Goal: Find specific page/section: Find specific page/section

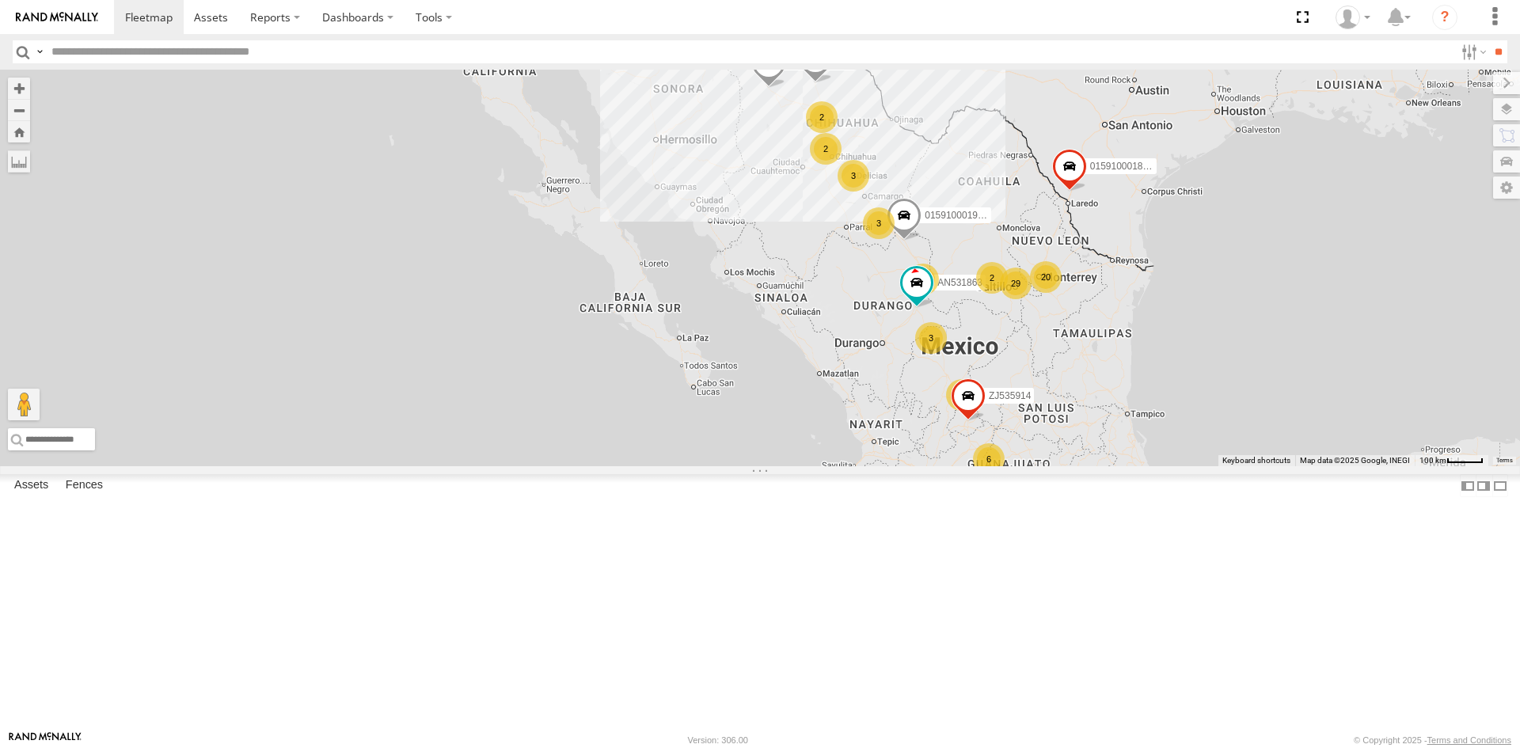
click at [209, 47] on input "text" at bounding box center [750, 51] width 1410 height 23
type input "****"
click at [1489, 40] on input "**" at bounding box center [1498, 51] width 18 height 23
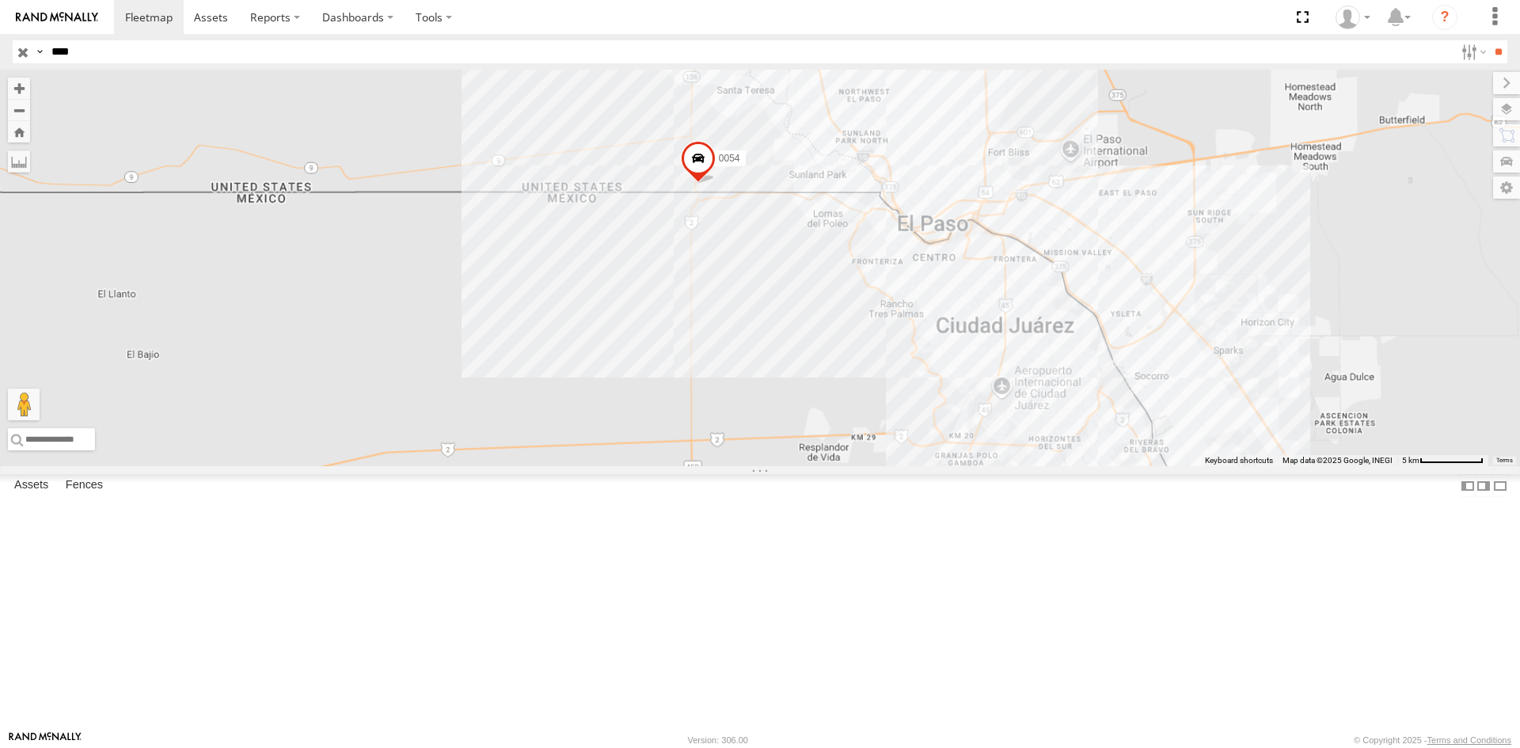
drag, startPoint x: 782, startPoint y: 638, endPoint x: 751, endPoint y: 429, distance: 211.4
click at [751, 429] on div "0054" at bounding box center [760, 268] width 1520 height 397
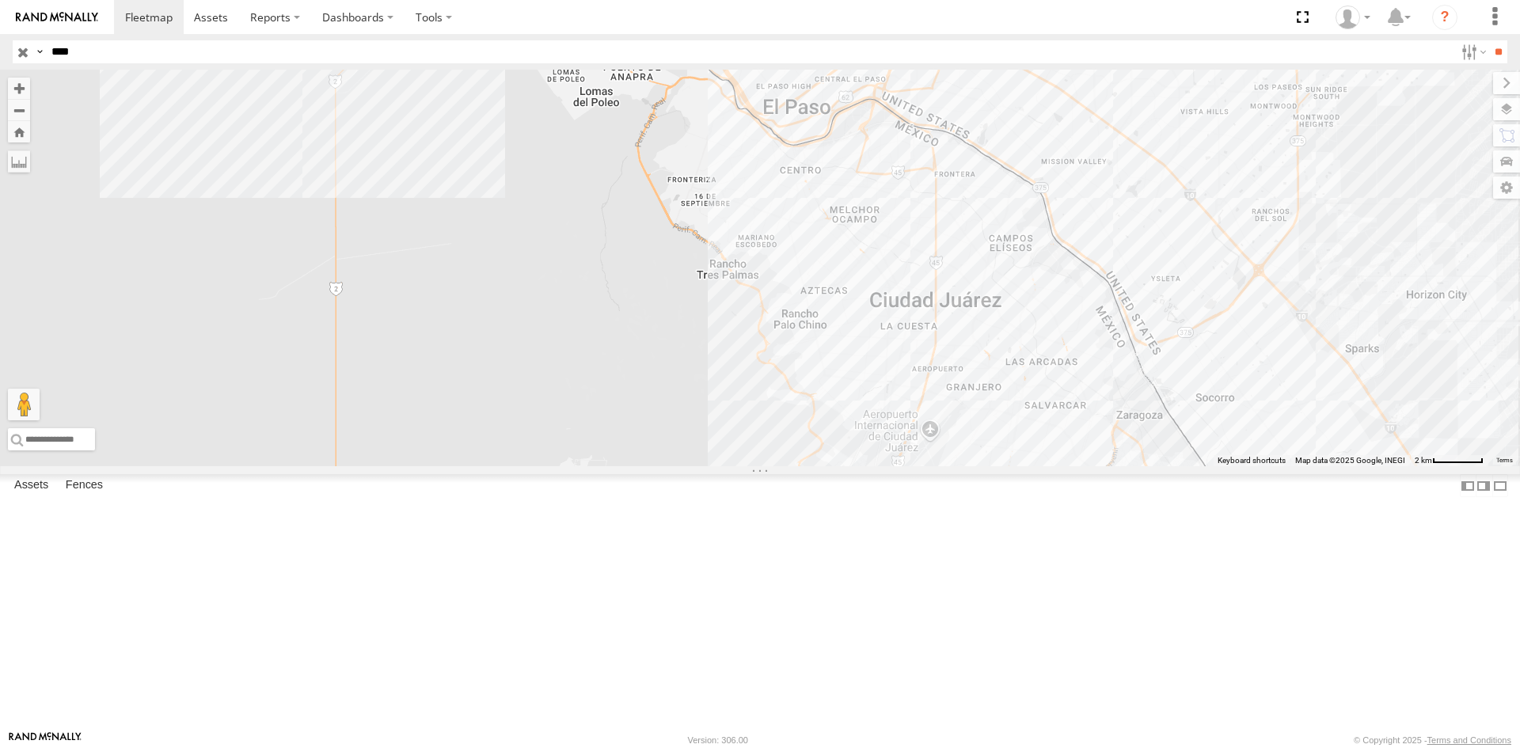
drag, startPoint x: 972, startPoint y: 436, endPoint x: 694, endPoint y: 431, distance: 278.8
click at [694, 431] on div "0054" at bounding box center [760, 268] width 1520 height 397
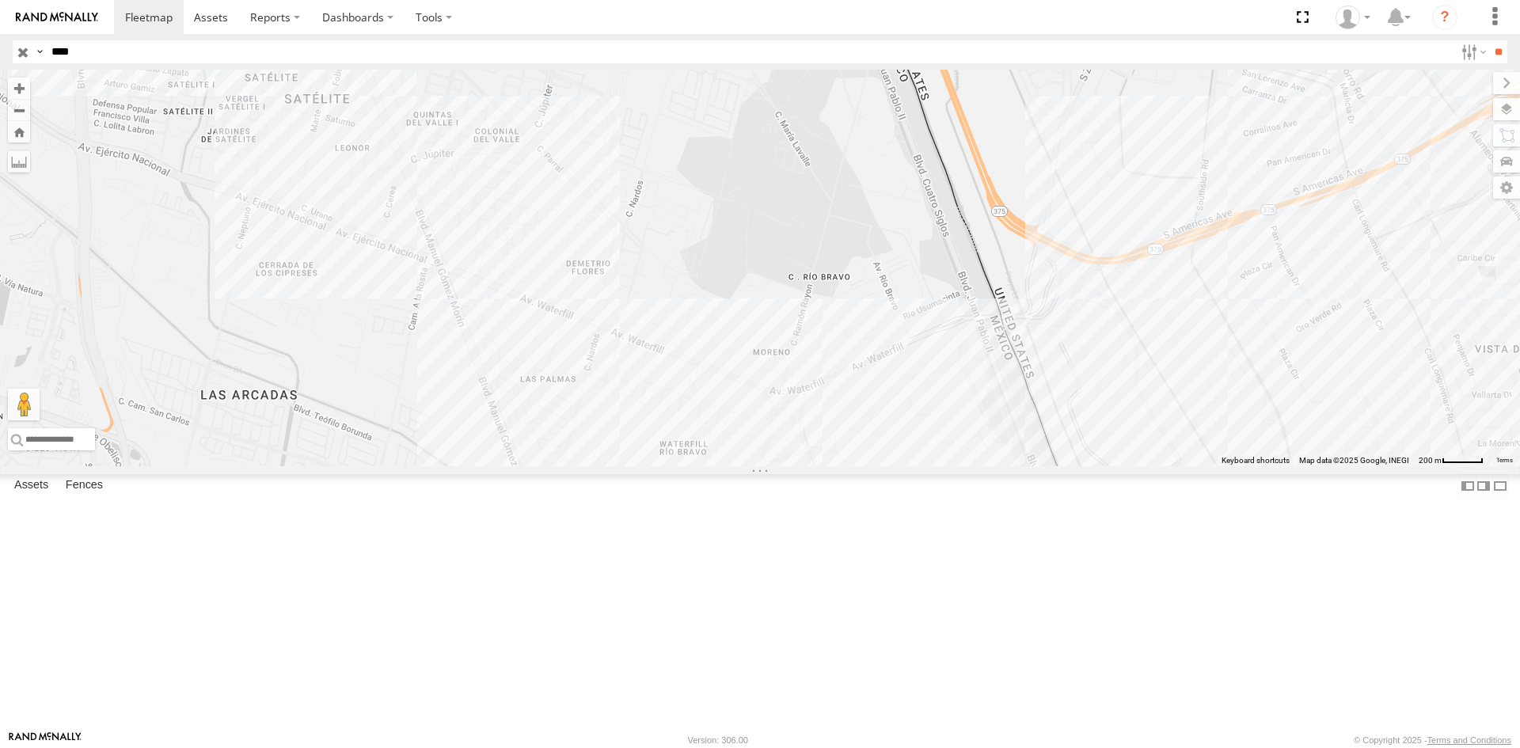
drag, startPoint x: 1110, startPoint y: 610, endPoint x: 1131, endPoint y: 474, distance: 137.7
click at [1128, 466] on div "0054" at bounding box center [760, 268] width 1520 height 397
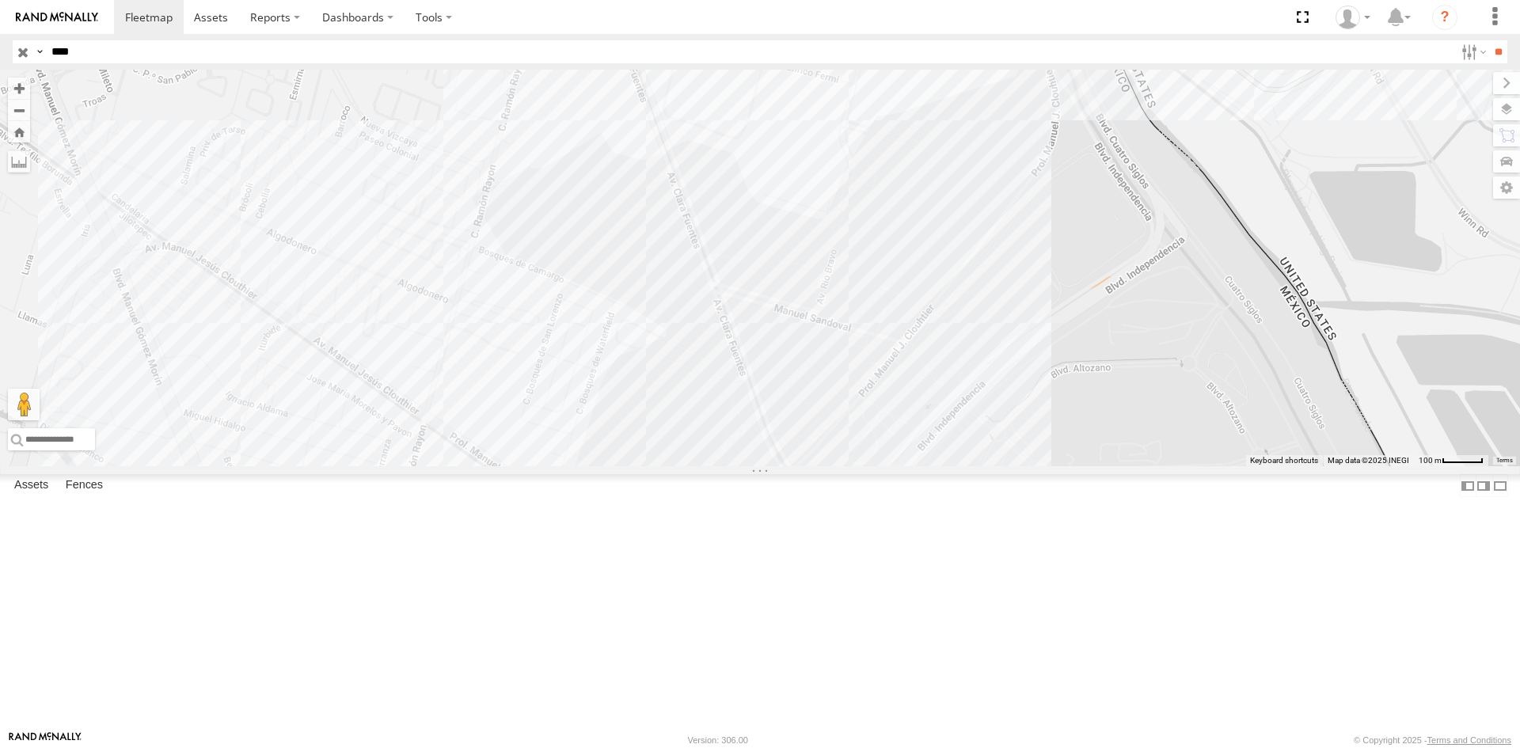
drag, startPoint x: 1074, startPoint y: 540, endPoint x: 1082, endPoint y: 581, distance: 42.1
click at [1082, 466] on div "0054" at bounding box center [760, 268] width 1520 height 397
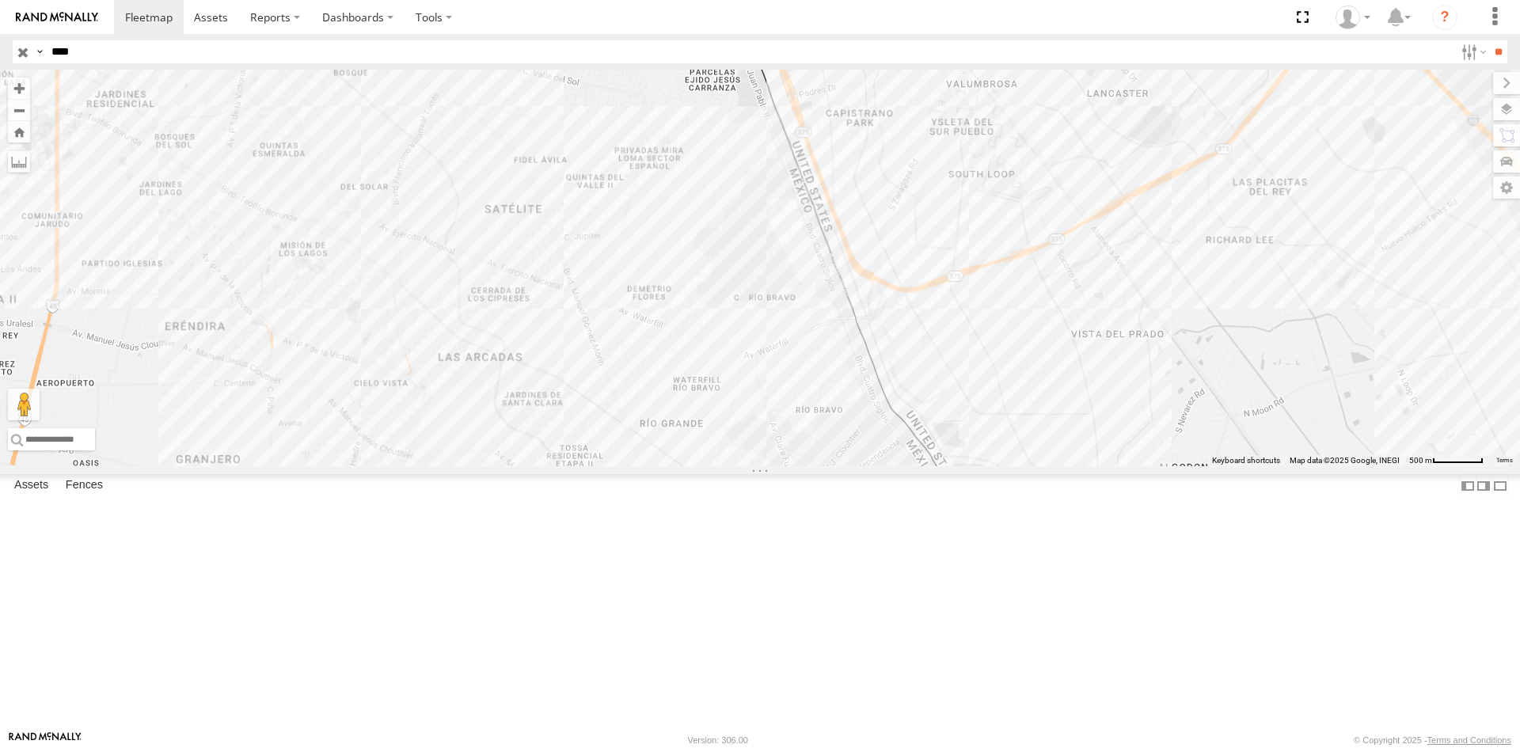
drag, startPoint x: 538, startPoint y: 437, endPoint x: 704, endPoint y: 631, distance: 255.5
click at [706, 466] on div at bounding box center [760, 268] width 1520 height 397
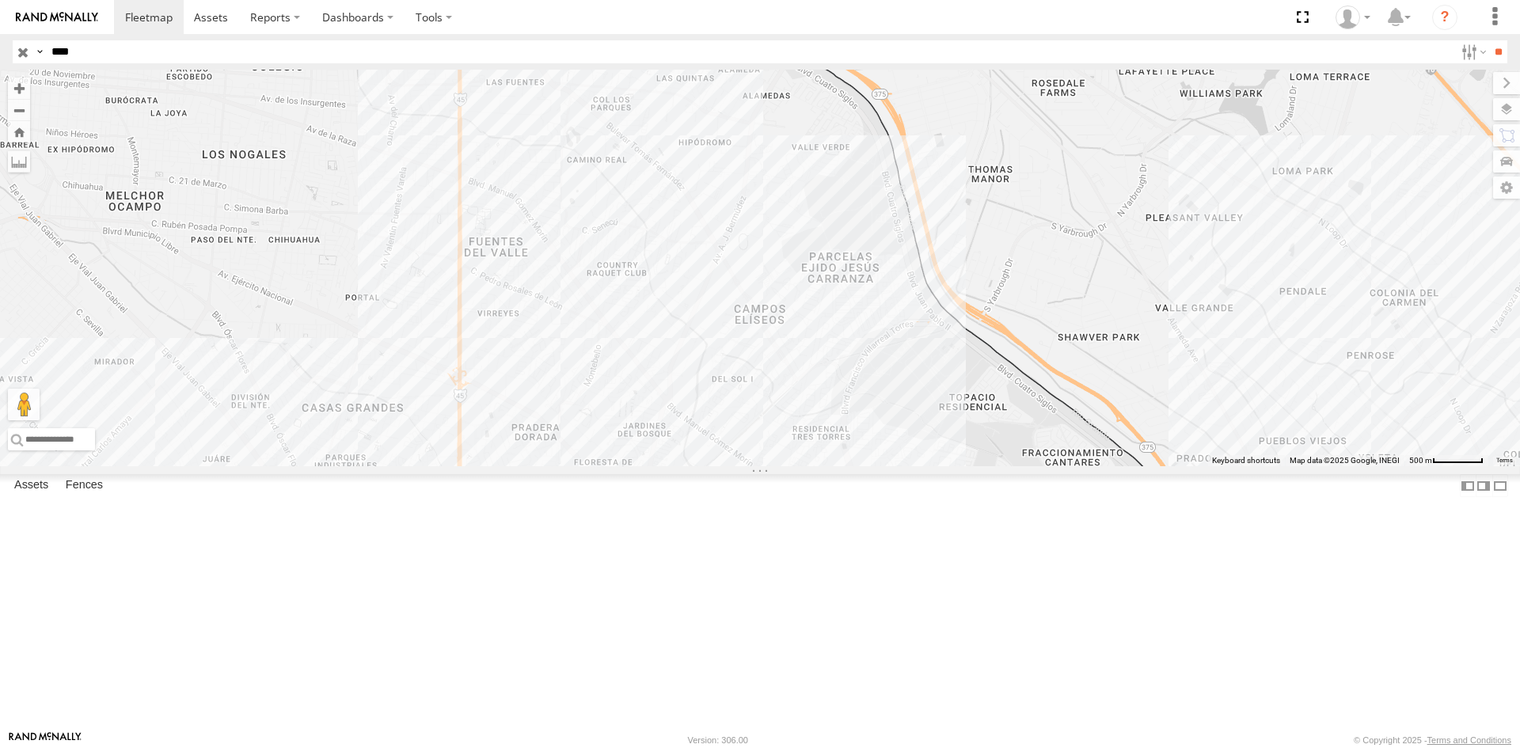
drag, startPoint x: 561, startPoint y: 353, endPoint x: 754, endPoint y: 571, distance: 290.6
click at [754, 466] on div at bounding box center [760, 268] width 1520 height 397
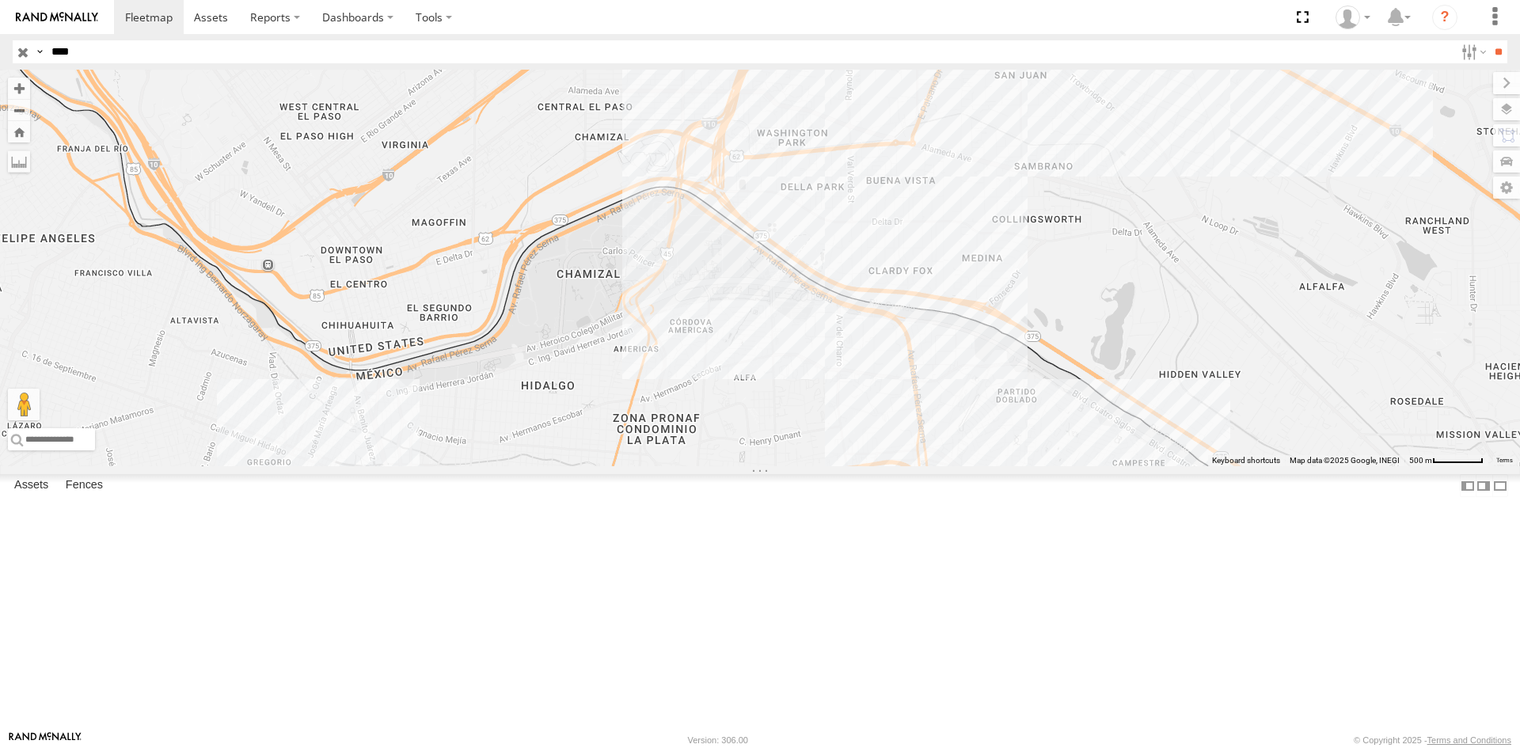
drag, startPoint x: 586, startPoint y: 339, endPoint x: 687, endPoint y: 455, distance: 153.8
click at [687, 455] on div at bounding box center [760, 268] width 1520 height 397
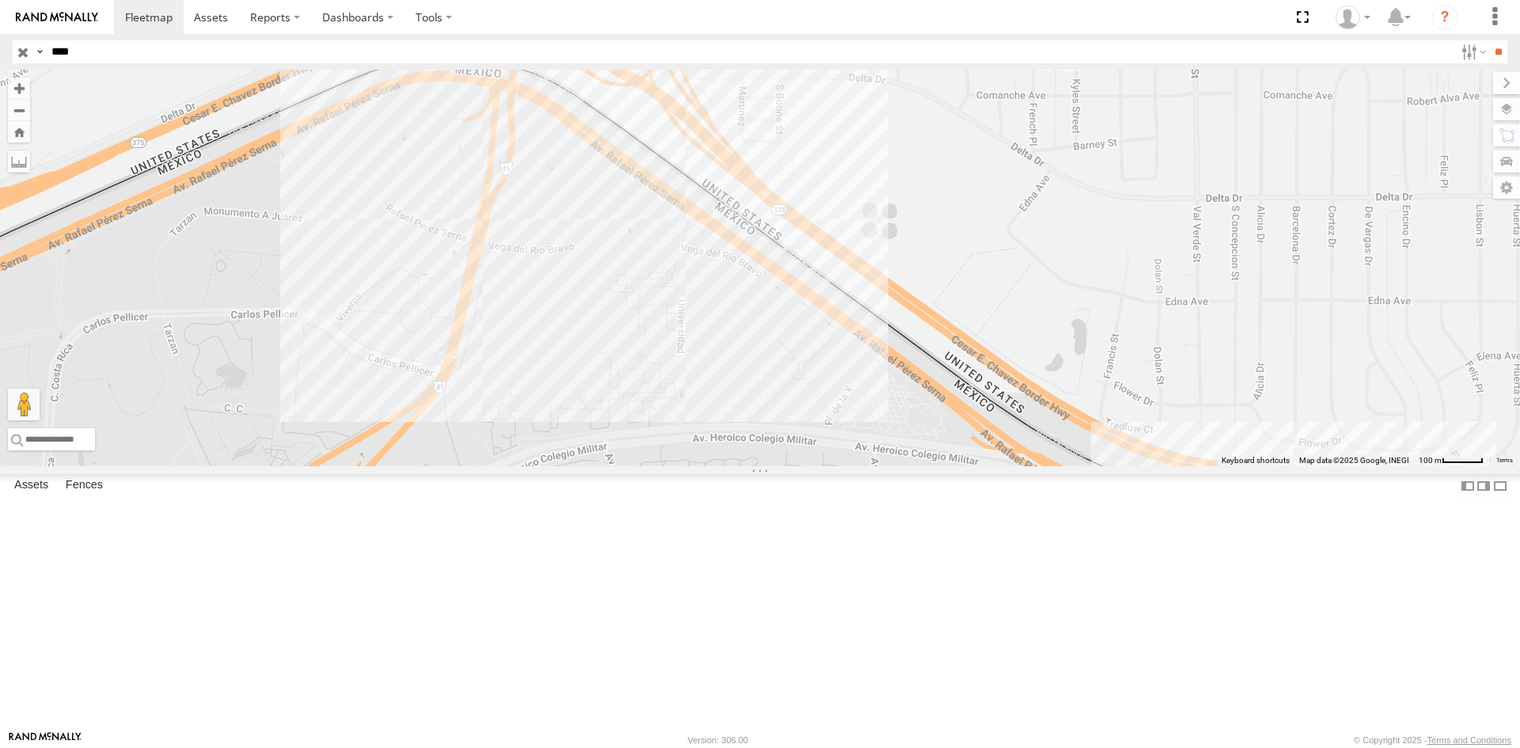
drag, startPoint x: 761, startPoint y: 405, endPoint x: 701, endPoint y: 408, distance: 60.3
click at [701, 408] on div at bounding box center [760, 268] width 1520 height 397
